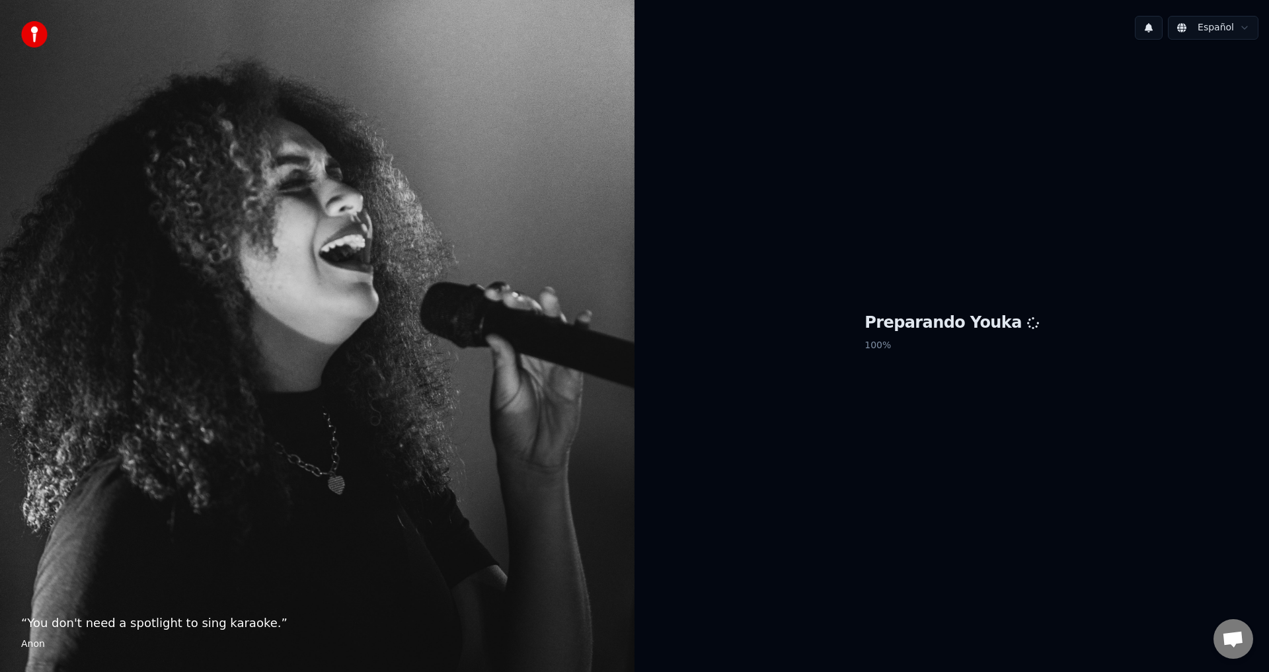
scroll to position [481, 0]
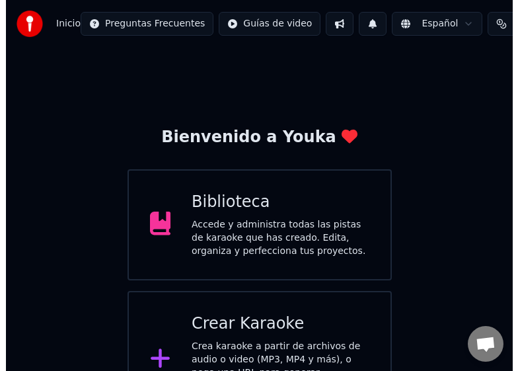
scroll to position [429, 0]
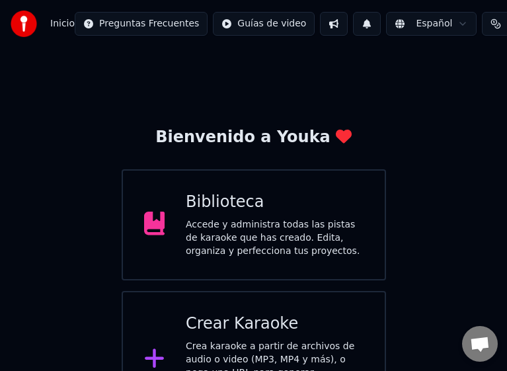
click at [223, 331] on div "Crear Karaoke" at bounding box center [275, 323] width 178 height 21
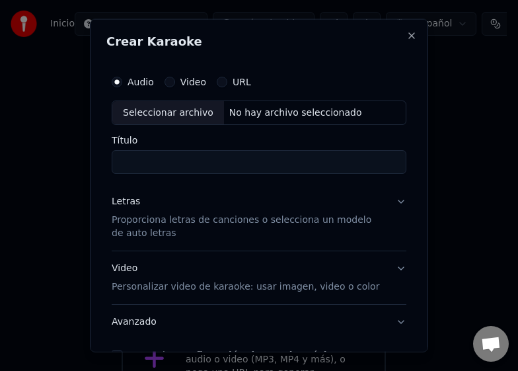
click at [163, 117] on div "Seleccionar archivo" at bounding box center [168, 112] width 112 height 24
type input "**********"
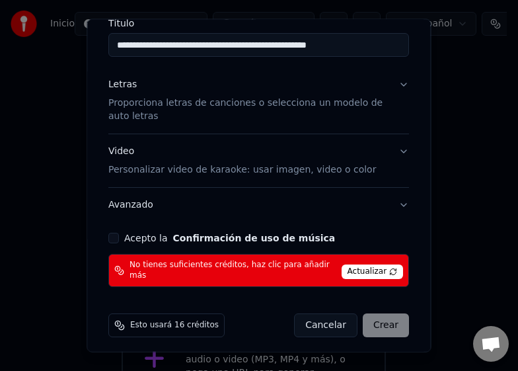
scroll to position [118, 0]
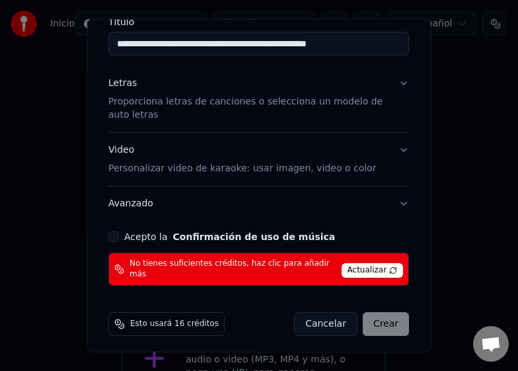
click at [359, 262] on span "Actualizar" at bounding box center [373, 269] width 62 height 15
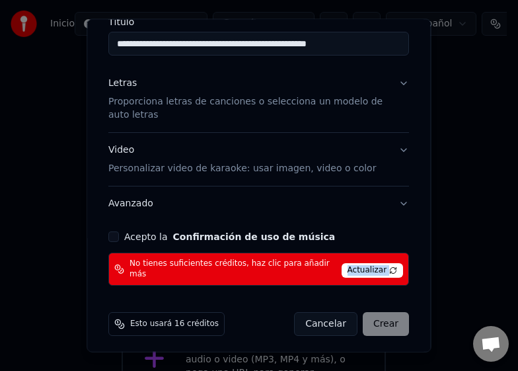
click at [359, 262] on span "Actualizar" at bounding box center [373, 269] width 62 height 15
click at [192, 318] on span "Esto usará 16 créditos" at bounding box center [174, 323] width 89 height 11
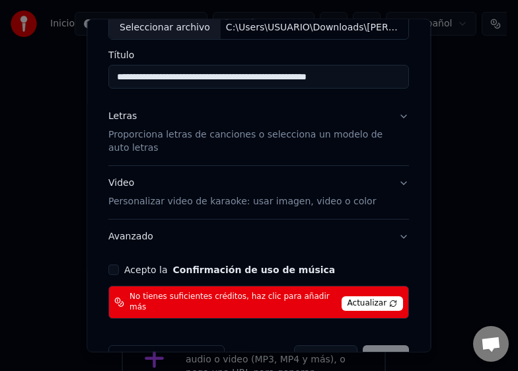
scroll to position [52, 0]
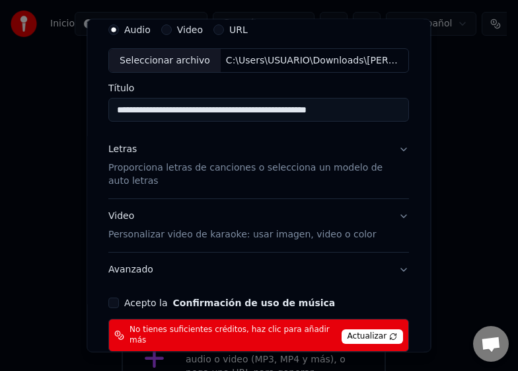
click at [151, 167] on p "Proporciona letras de canciones o selecciona un modelo de auto letras" at bounding box center [248, 174] width 280 height 26
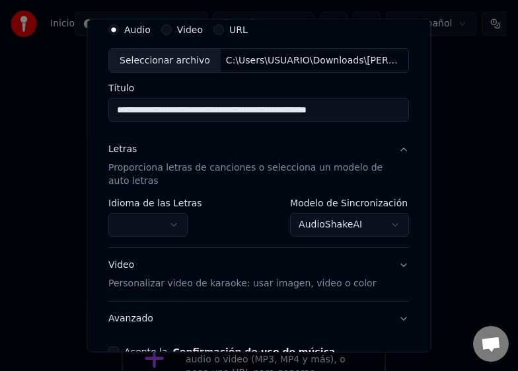
click at [148, 227] on body "Inicio Preguntas Frecuentes Guías de video Español Créditos 15 Configuración Bi…" at bounding box center [253, 214] width 507 height 428
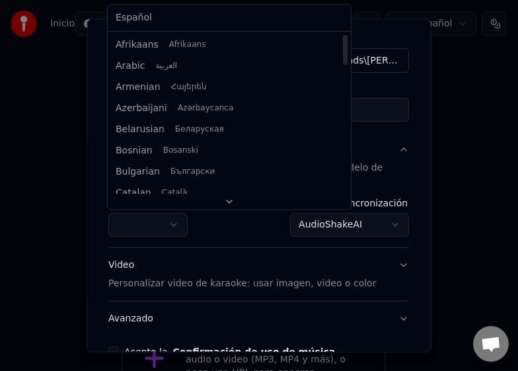
select select "**"
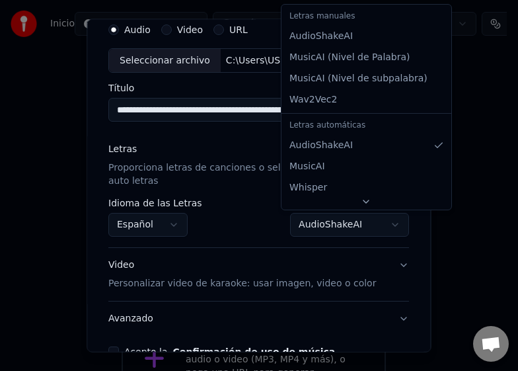
click at [326, 233] on body "Inicio Preguntas Frecuentes Guías de video Español Créditos 15 Configuración Bi…" at bounding box center [253, 214] width 507 height 428
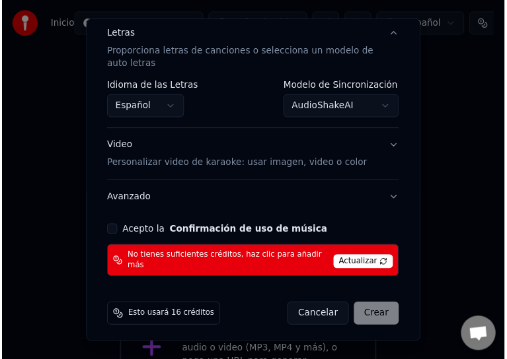
scroll to position [465, 0]
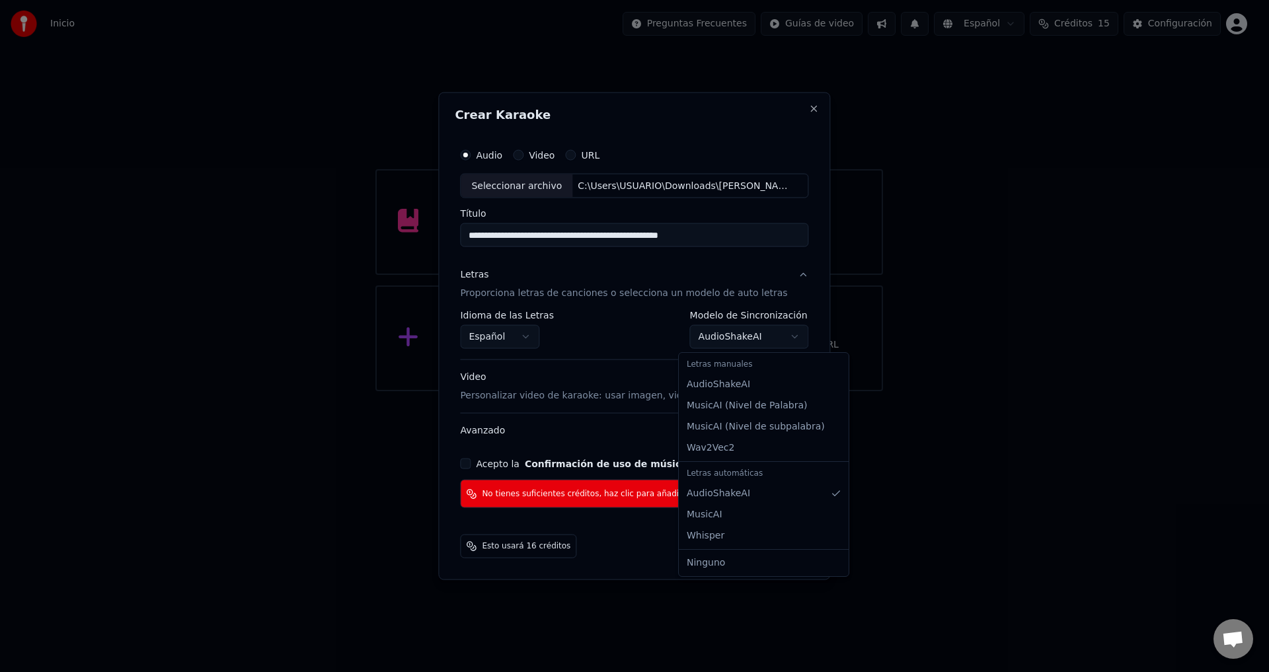
click at [732, 334] on body "Inicio Preguntas Frecuentes Guías de video Español Créditos 15 Configuración Bi…" at bounding box center [628, 195] width 1257 height 391
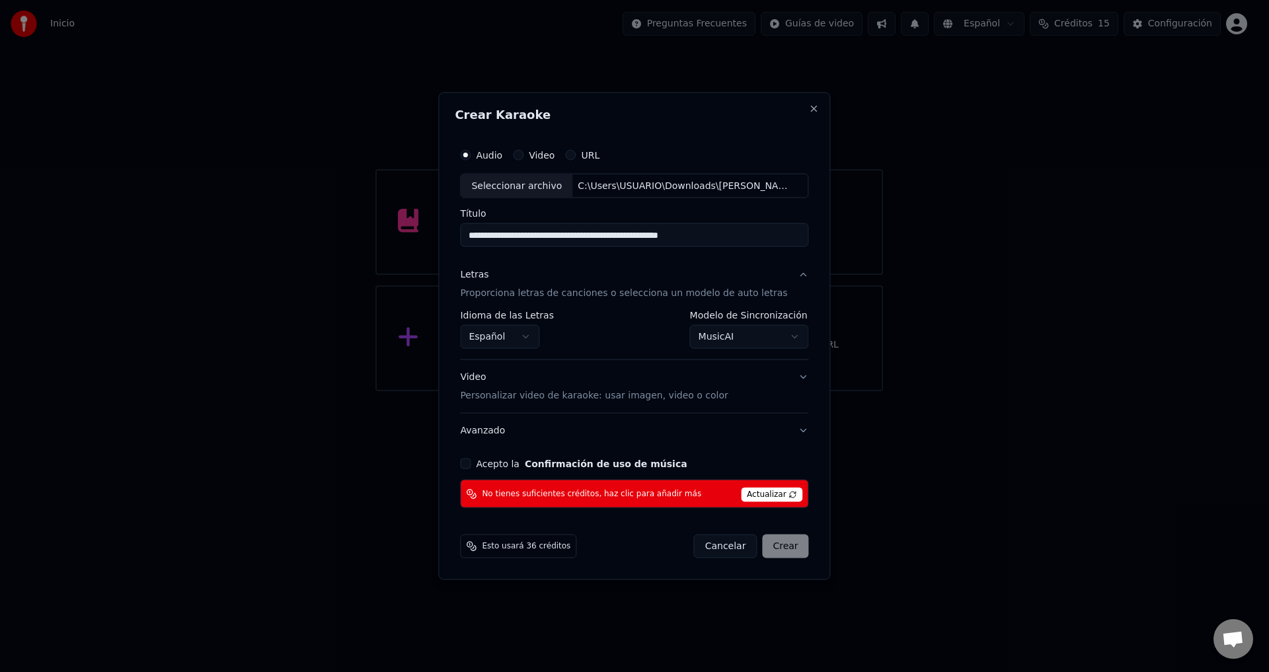
click at [733, 334] on body "Inicio Preguntas Frecuentes Guías de video Español Créditos 15 Configuración Bi…" at bounding box center [628, 195] width 1257 height 391
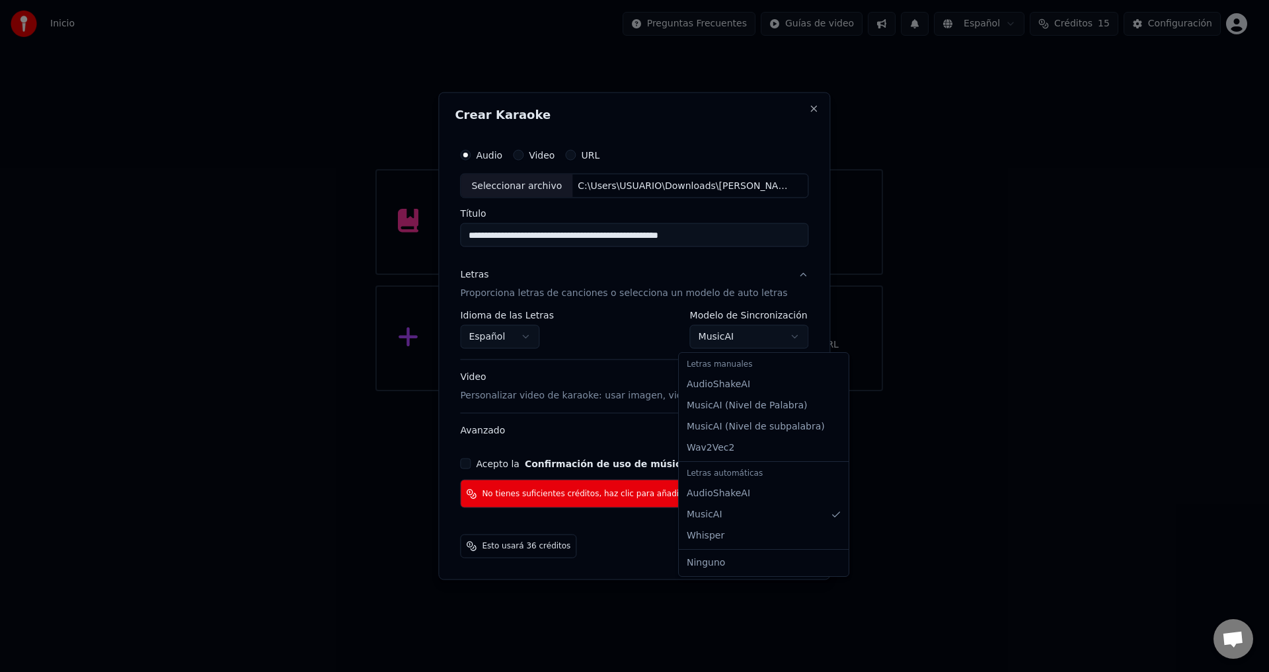
select select "*******"
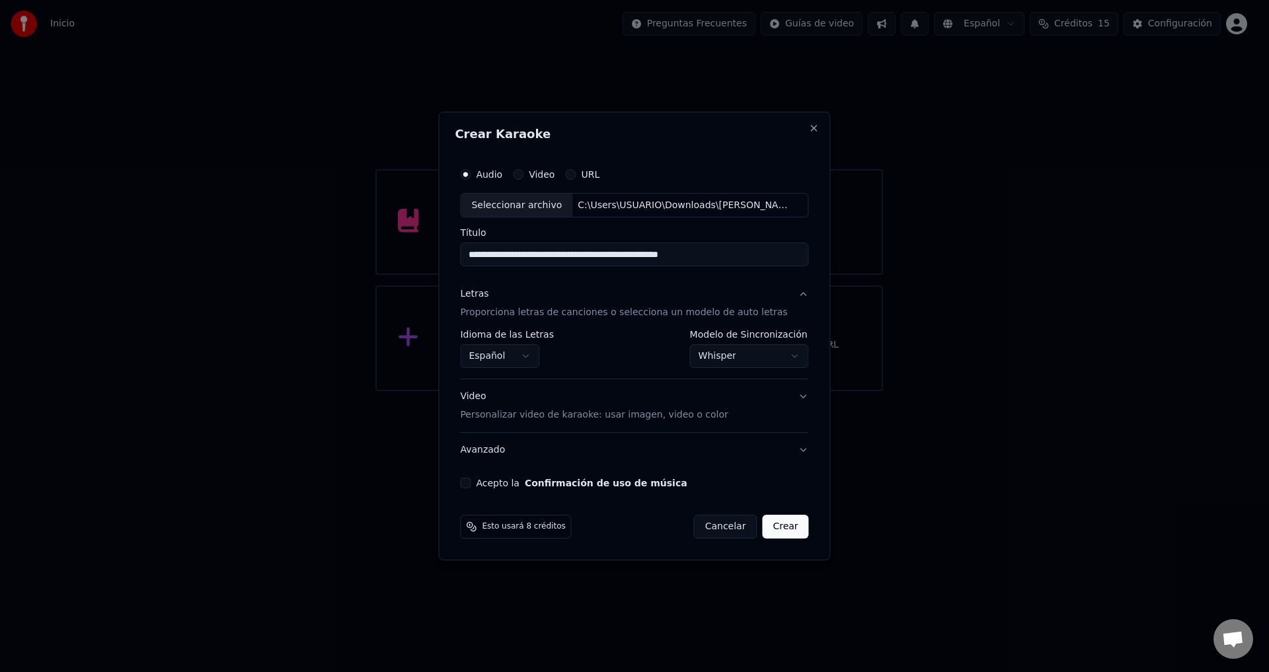
click at [470, 484] on button "Acepto la Confirmación de uso de música" at bounding box center [465, 483] width 11 height 11
click at [762, 525] on button "Crear" at bounding box center [785, 527] width 46 height 24
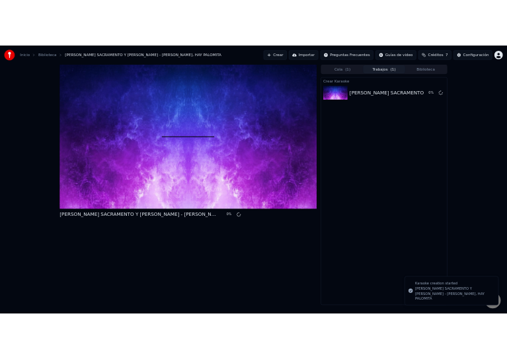
scroll to position [440, 0]
